Goal: Task Accomplishment & Management: Manage account settings

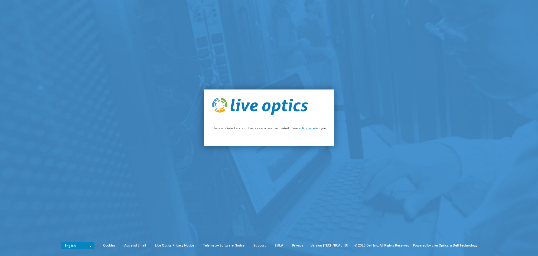
click at [309, 129] on link "click here" at bounding box center [308, 128] width 14 height 5
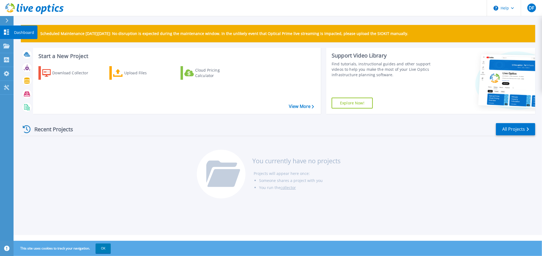
click at [6, 33] on icon at bounding box center [6, 32] width 7 height 5
click at [8, 19] on icon at bounding box center [6, 20] width 3 height 4
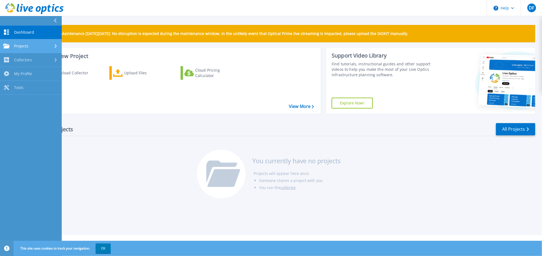
click at [17, 47] on span "Projects" at bounding box center [21, 46] width 14 height 5
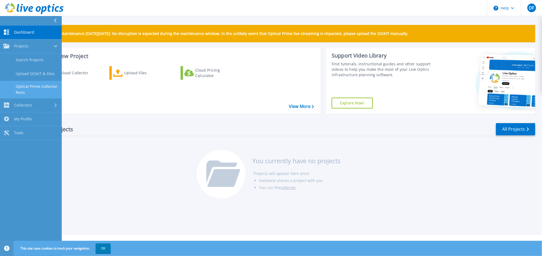
click at [30, 93] on link "Optical Prime Collector Runs" at bounding box center [31, 89] width 62 height 17
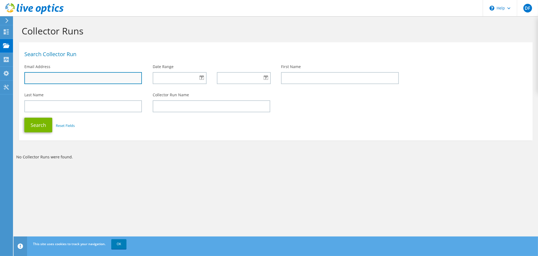
click at [93, 79] on input "text" at bounding box center [83, 78] width 118 height 12
click at [245, 153] on section "Collector Runs Search Collector Run Email Address Date Range First Name Last Na…" at bounding box center [276, 103] width 525 height 175
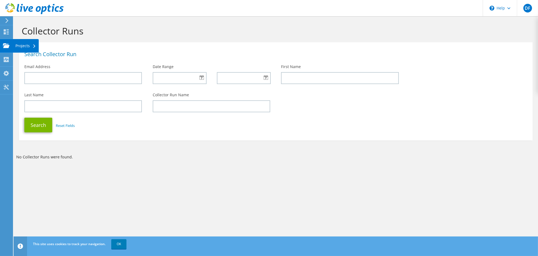
click at [4, 48] on div at bounding box center [6, 46] width 7 height 6
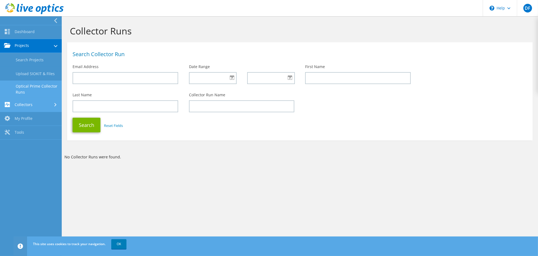
click at [23, 107] on link "Collectors" at bounding box center [31, 105] width 62 height 14
click at [28, 101] on link "My Profile" at bounding box center [31, 102] width 62 height 14
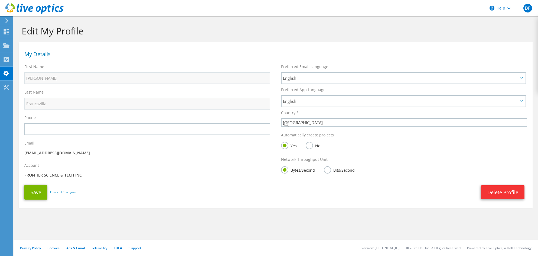
select select "224"
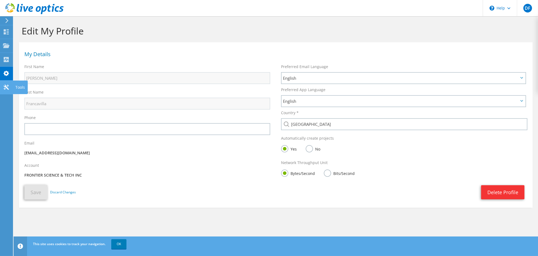
click at [6, 88] on icon at bounding box center [6, 87] width 7 height 5
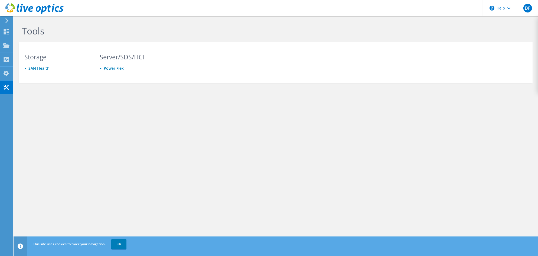
click at [39, 68] on link "SAN Health" at bounding box center [38, 68] width 21 height 5
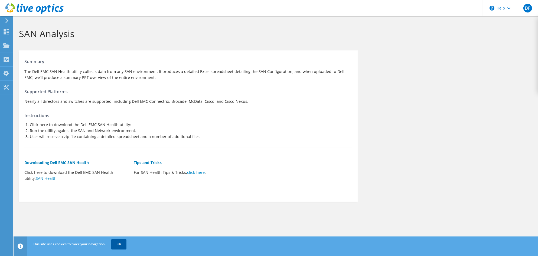
click at [117, 244] on link "OK" at bounding box center [118, 244] width 15 height 10
